Goal: Task Accomplishment & Management: Use online tool/utility

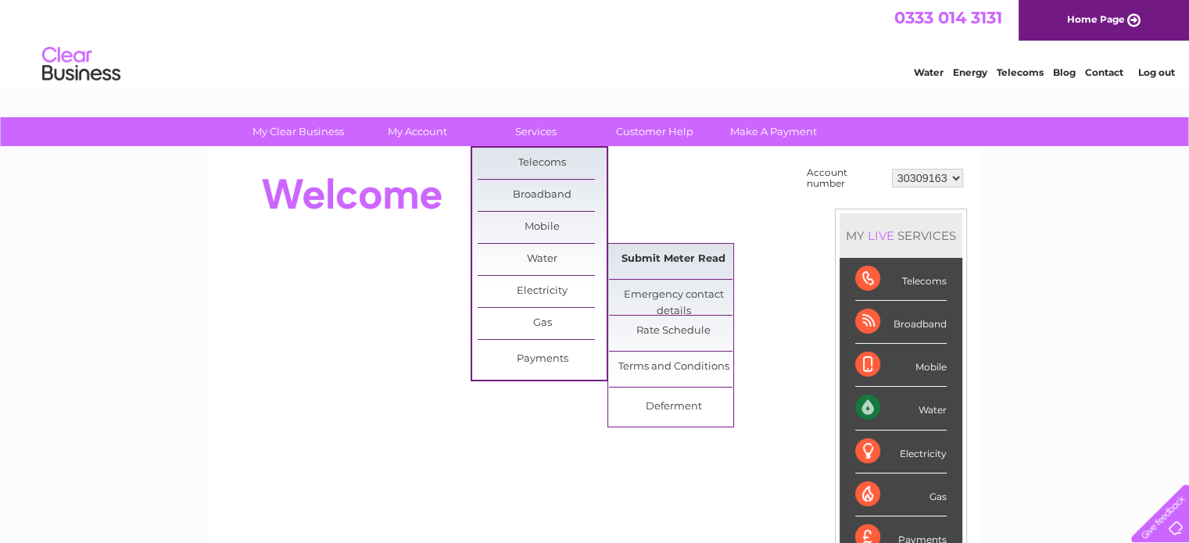
click at [656, 256] on link "Submit Meter Read" at bounding box center [673, 259] width 129 height 31
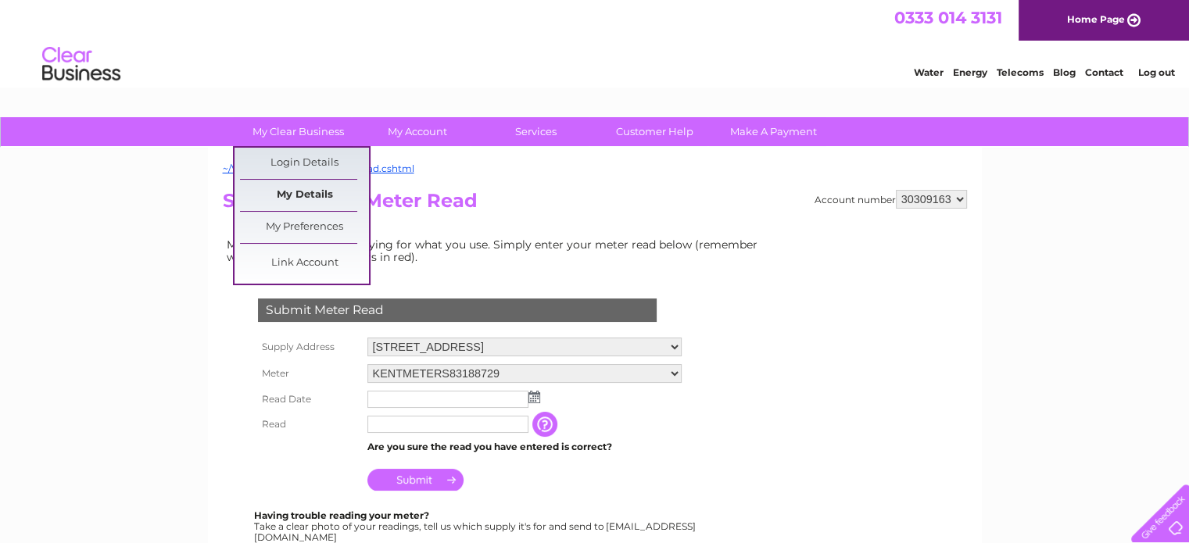
click at [301, 191] on link "My Details" at bounding box center [304, 195] width 129 height 31
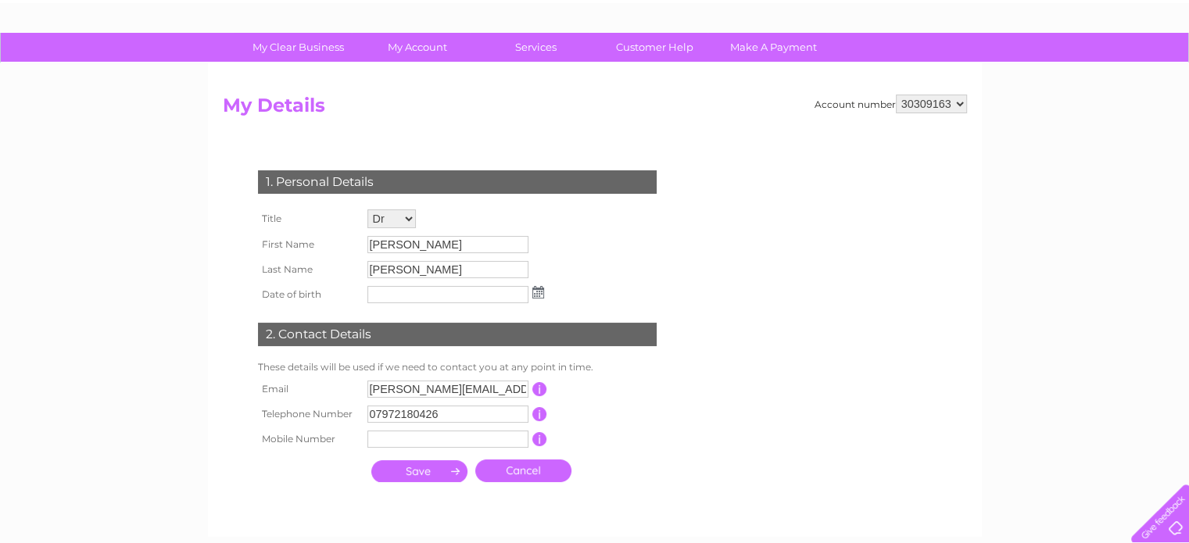
scroll to position [78, 0]
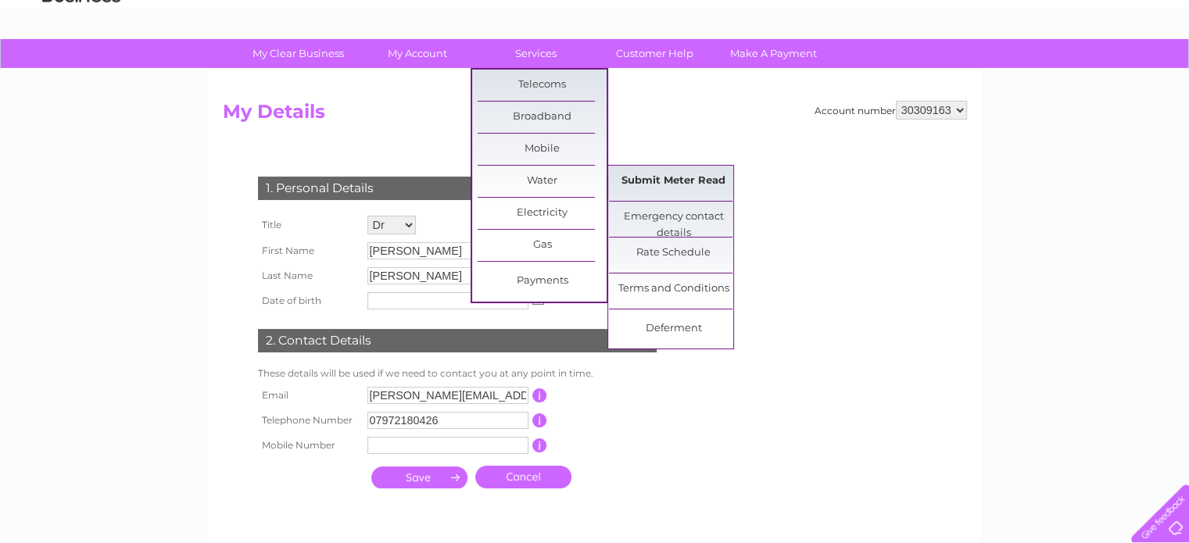
click at [667, 175] on link "Submit Meter Read" at bounding box center [673, 181] width 129 height 31
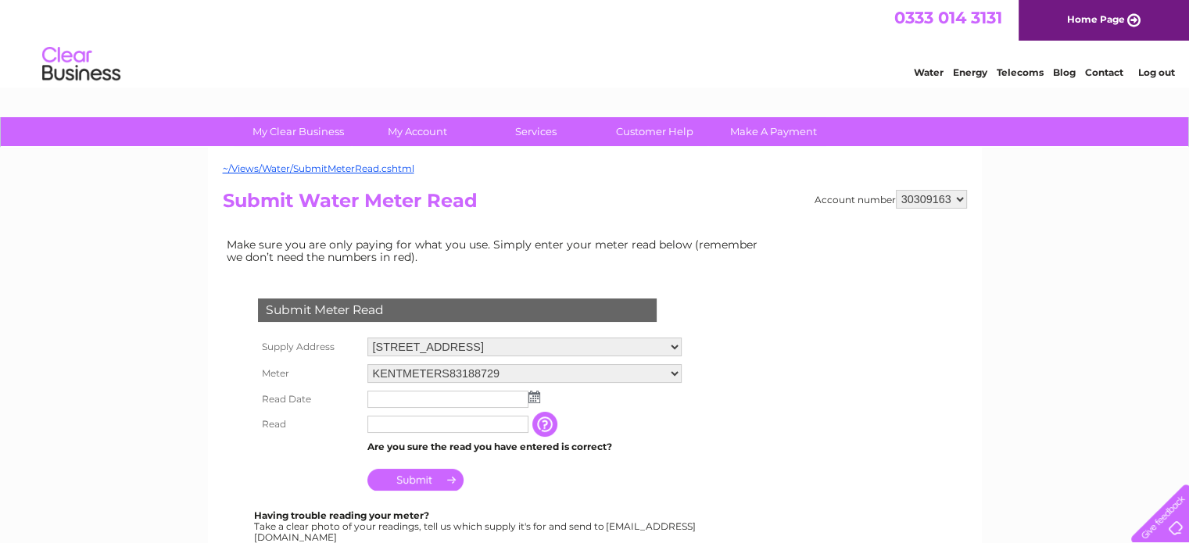
click at [538, 391] on img at bounding box center [534, 397] width 12 height 13
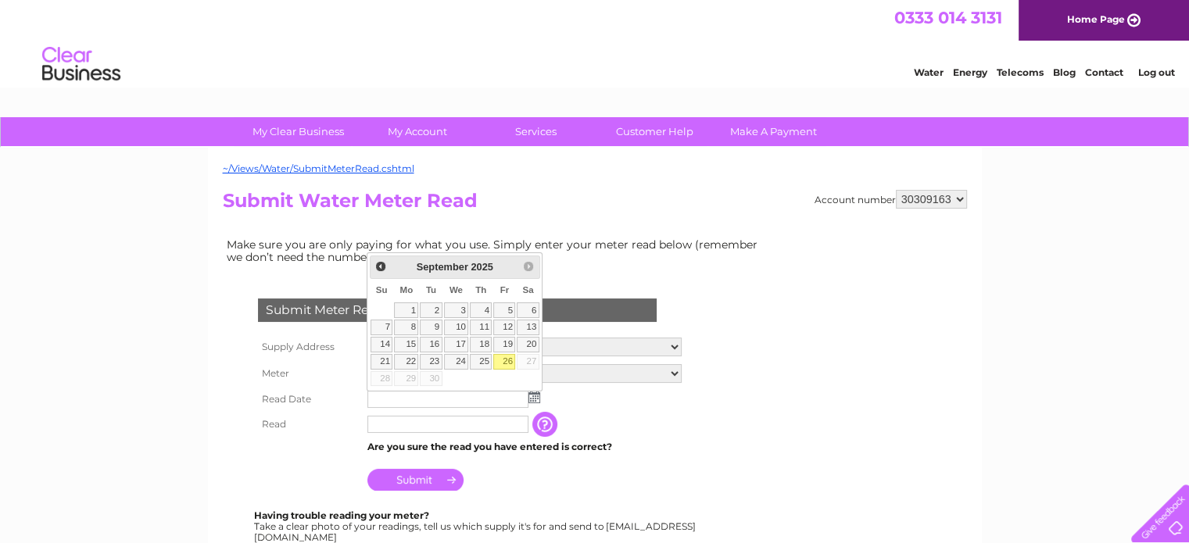
click at [501, 359] on link "26" at bounding box center [504, 362] width 22 height 16
type input "[DATE]"
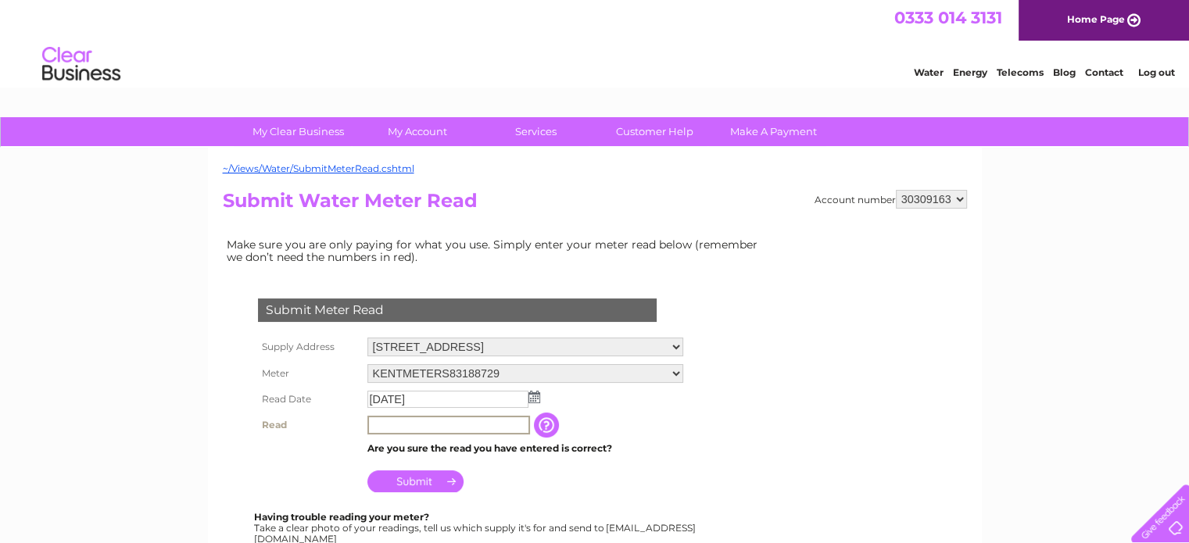
click at [446, 428] on input "text" at bounding box center [448, 425] width 163 height 19
type input "0682"
click at [410, 476] on input "Submit" at bounding box center [415, 482] width 96 height 22
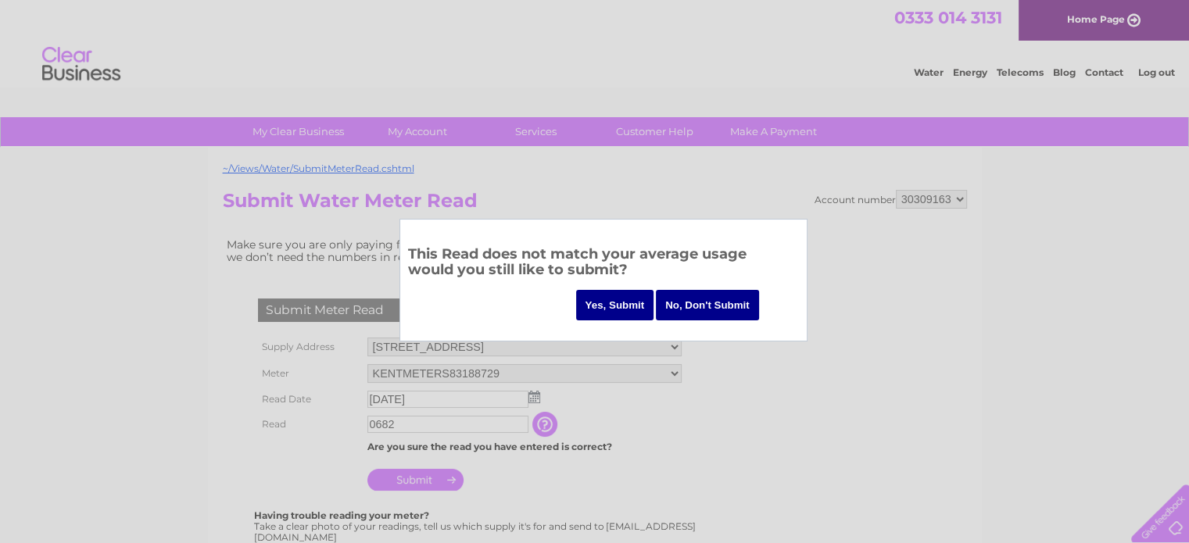
click at [633, 297] on input "Yes, Submit" at bounding box center [615, 305] width 78 height 30
